Goal: Find specific page/section: Find specific page/section

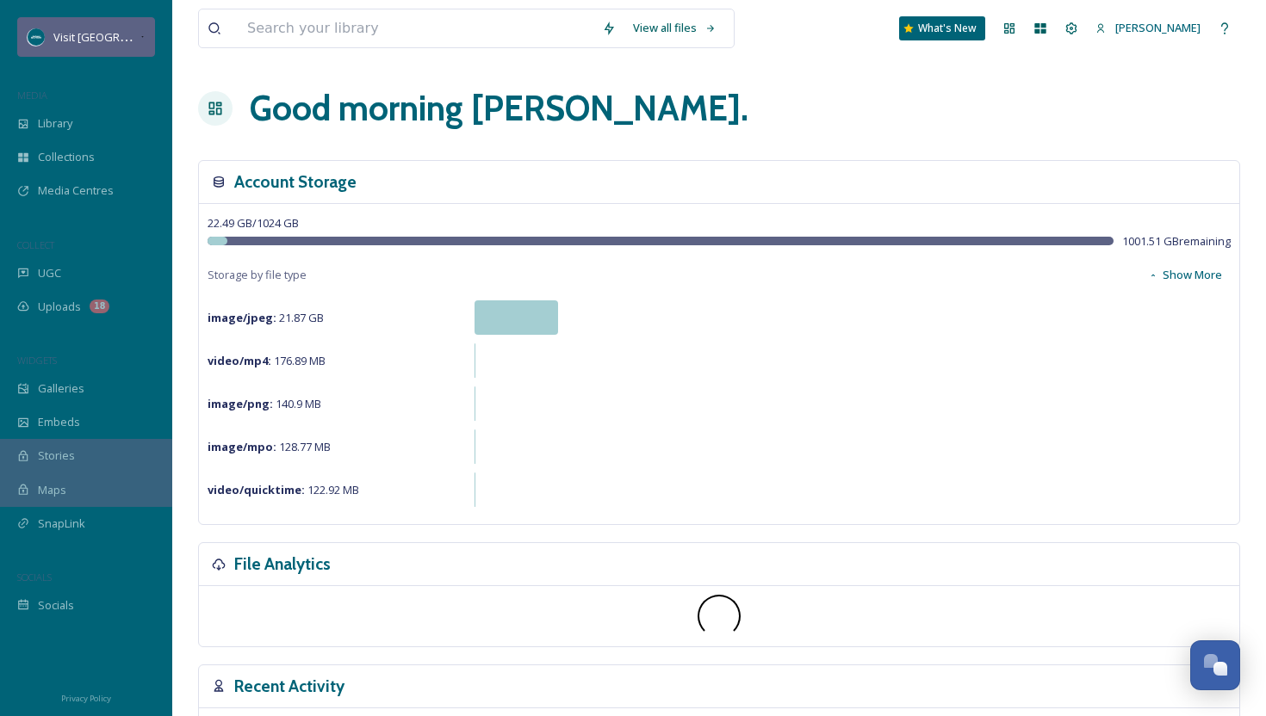
click at [120, 39] on span "Visit [GEOGRAPHIC_DATA][US_STATE]" at bounding box center [149, 36] width 192 height 16
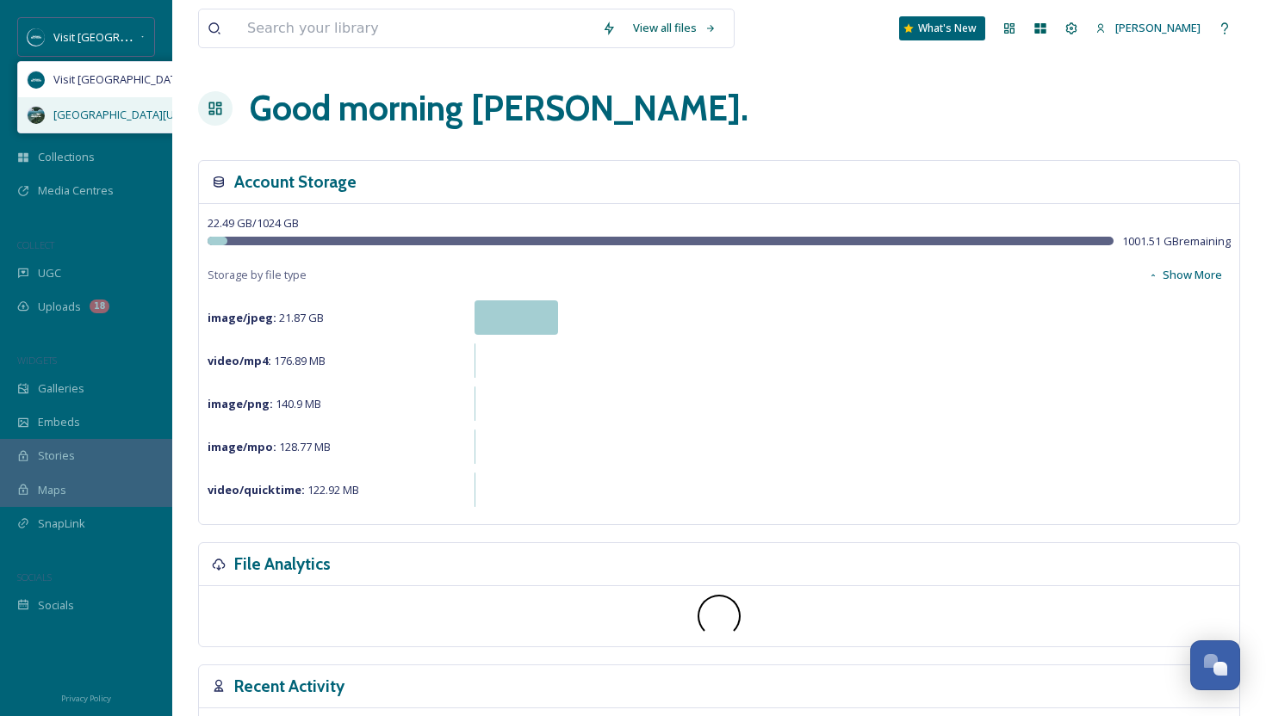
click at [113, 121] on span "[GEOGRAPHIC_DATA][US_STATE]" at bounding box center [137, 115] width 168 height 16
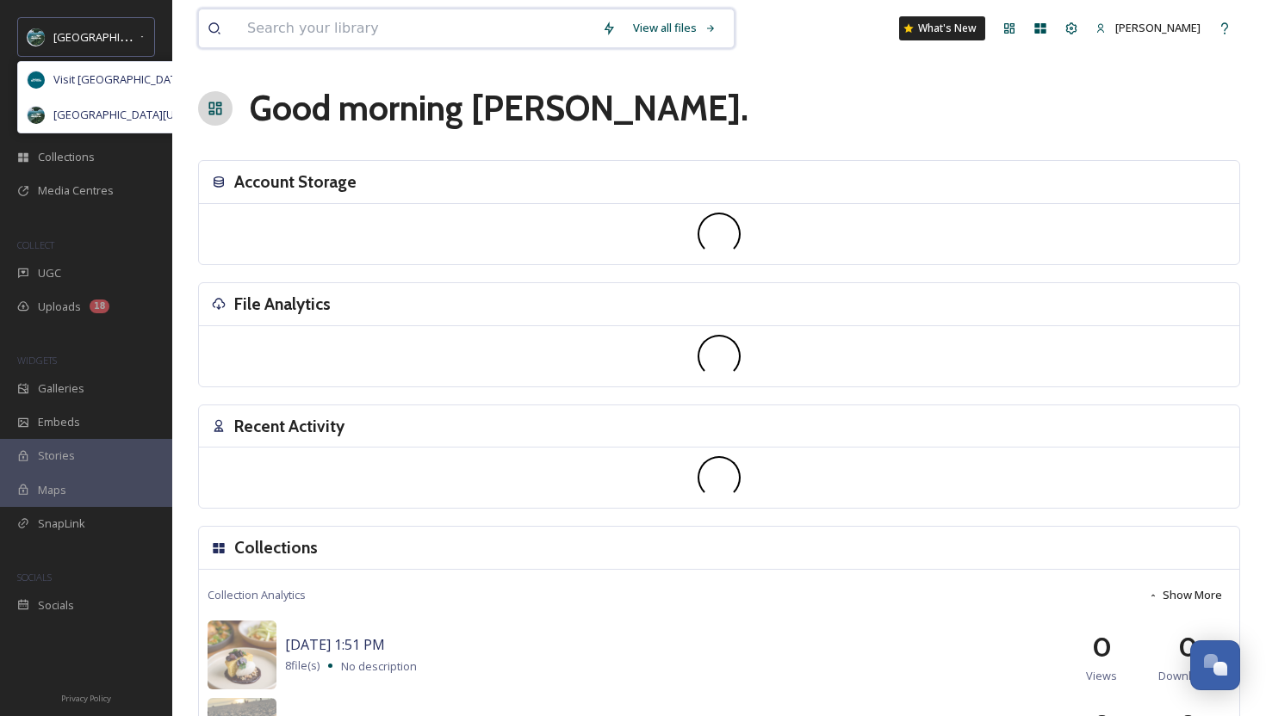
click at [361, 31] on input at bounding box center [416, 28] width 355 height 38
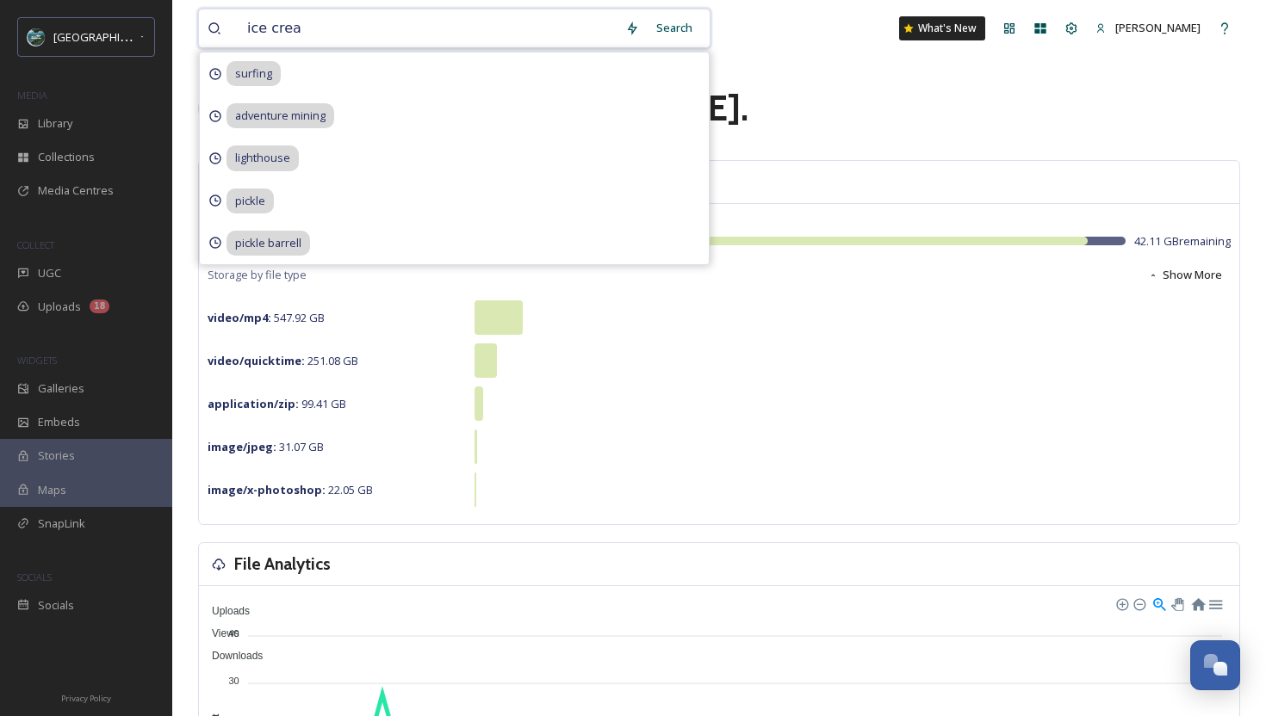
type input "ice cream"
